Goal: Entertainment & Leisure: Consume media (video, audio)

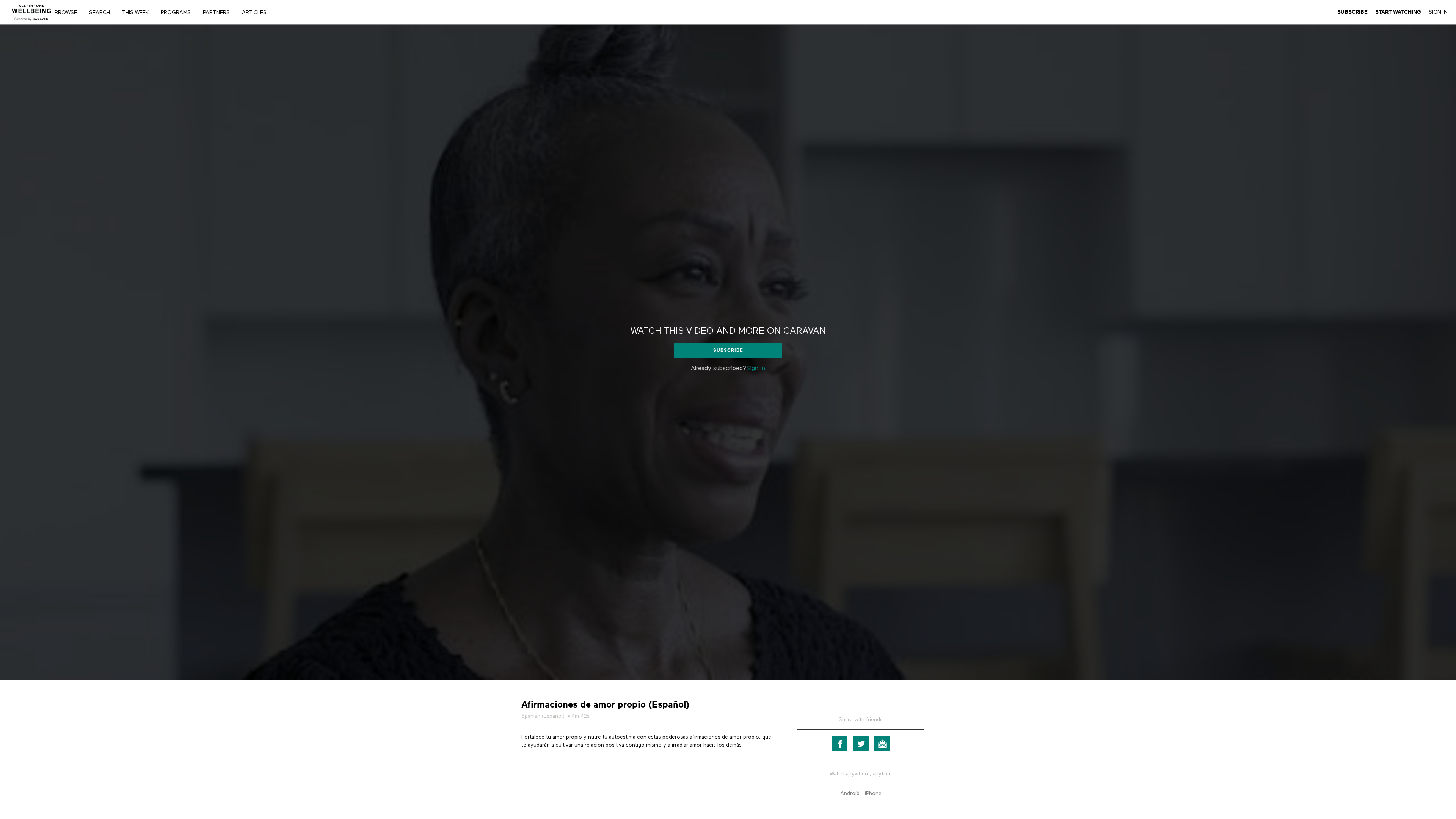
click at [756, 368] on link "Sign in" at bounding box center [756, 369] width 19 height 6
